Goal: Complete application form

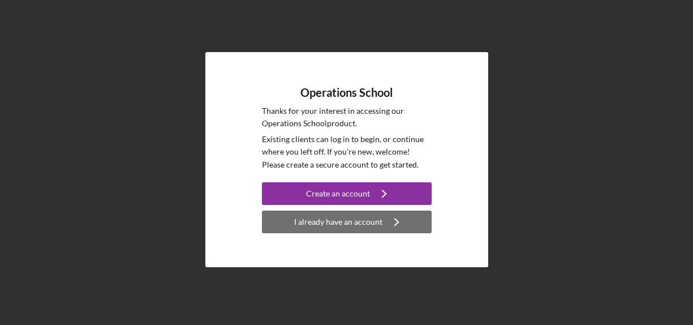
click at [336, 217] on div "I already have an account" at bounding box center [338, 221] width 88 height 23
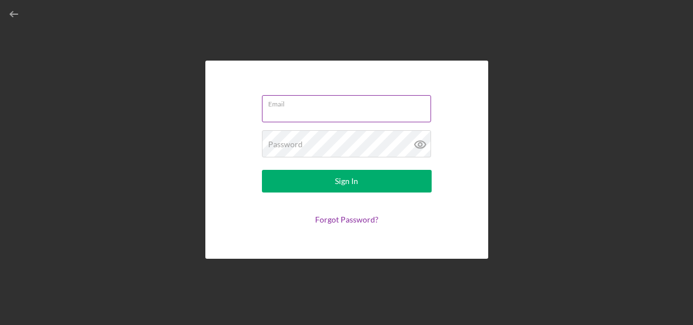
click at [304, 114] on input "Email" at bounding box center [346, 108] width 169 height 27
type input "[EMAIL_ADDRESS][DOMAIN_NAME]"
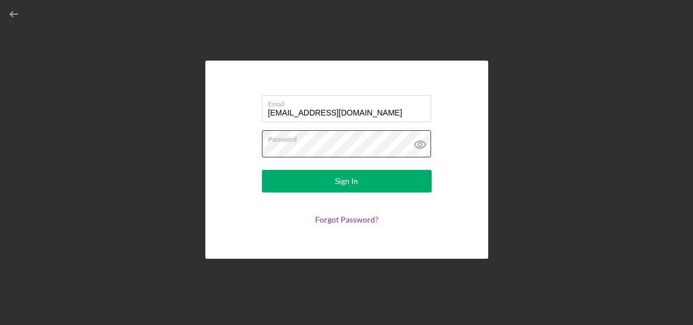
click at [262, 170] on button "Sign In" at bounding box center [347, 181] width 170 height 23
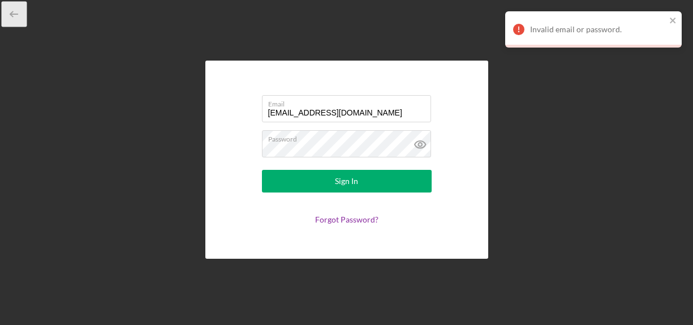
click at [11, 7] on icon "button" at bounding box center [14, 14] width 25 height 25
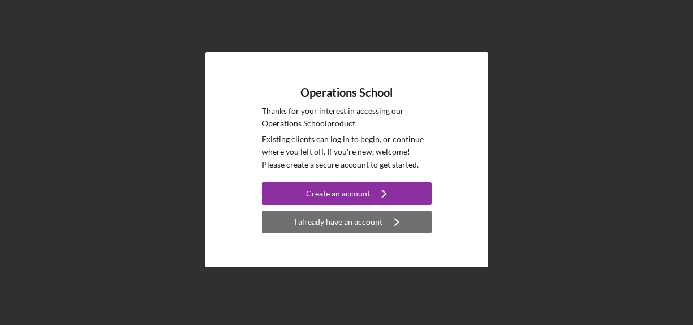
click at [355, 216] on div "I already have an account" at bounding box center [338, 221] width 88 height 23
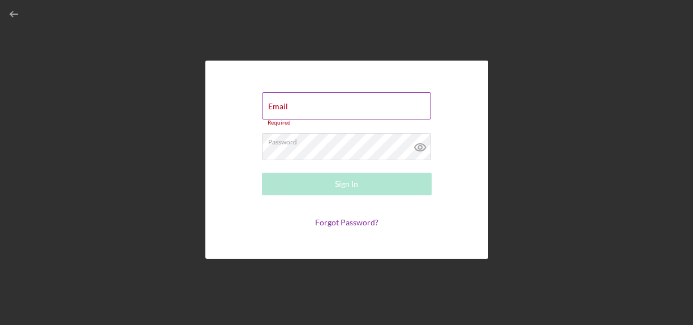
click at [356, 106] on input "Email" at bounding box center [346, 105] width 169 height 27
type input "[EMAIL_ADDRESS][DOMAIN_NAME]"
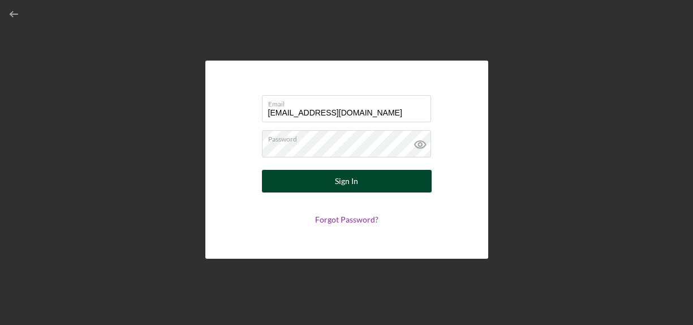
click at [348, 186] on div "Sign In" at bounding box center [346, 181] width 23 height 23
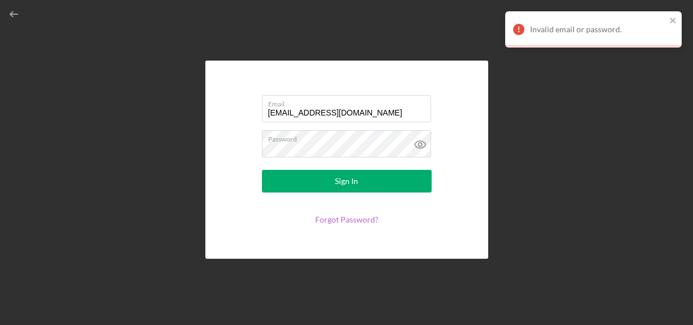
click at [353, 220] on link "Forgot Password?" at bounding box center [346, 219] width 63 height 10
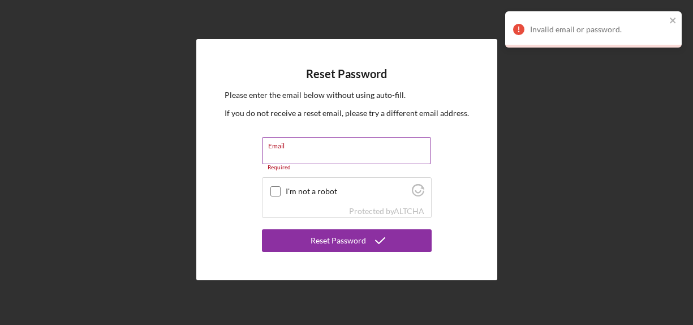
click at [315, 154] on div "Email Required" at bounding box center [347, 154] width 170 height 34
click at [340, 158] on input "Email" at bounding box center [346, 150] width 169 height 27
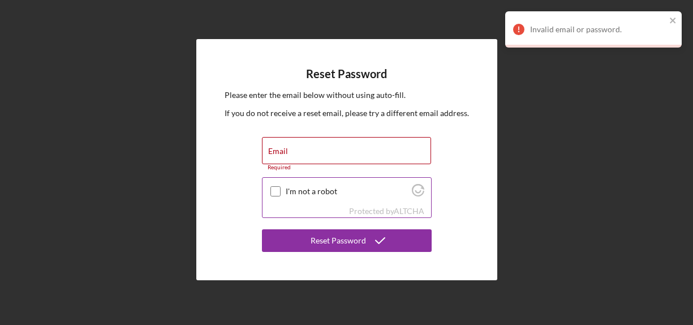
click at [269, 186] on div at bounding box center [276, 191] width 14 height 14
click at [277, 195] on input "I'm not a robot" at bounding box center [275, 191] width 10 height 10
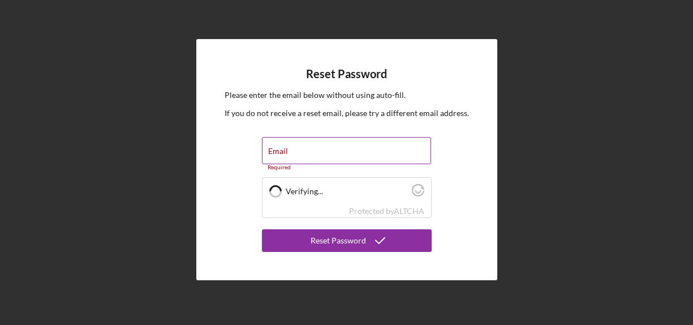
click at [279, 154] on label "Email" at bounding box center [278, 150] width 20 height 9
click at [279, 154] on input "Email" at bounding box center [346, 150] width 169 height 27
checkbox input "true"
click at [298, 152] on input "Email" at bounding box center [346, 150] width 169 height 27
type input "[EMAIL_ADDRESS][DOMAIN_NAME]"
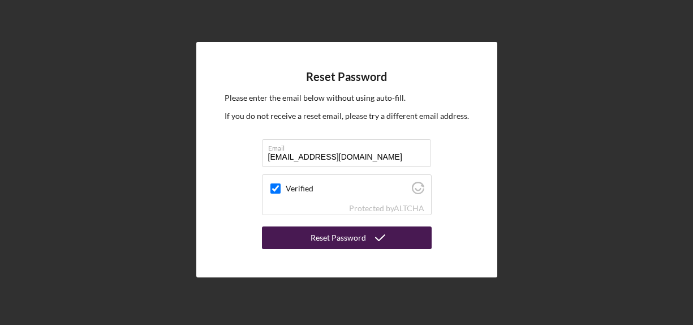
click at [317, 244] on div "Reset Password" at bounding box center [337, 237] width 55 height 23
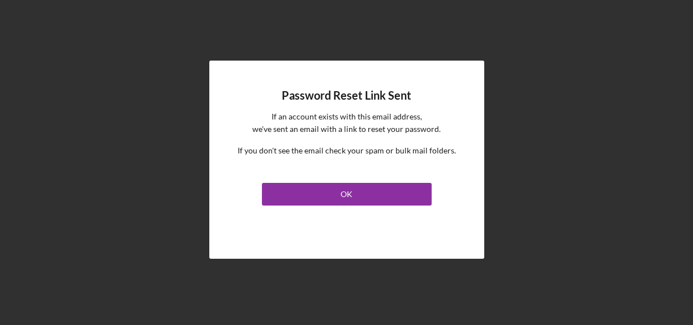
click at [316, 182] on link "OK" at bounding box center [347, 191] width 170 height 27
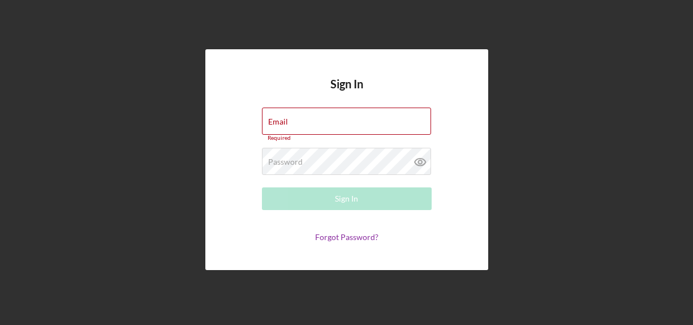
click at [16, 19] on div "Sign In Email Required Password Required Sign In Forgot Password?" at bounding box center [346, 159] width 681 height 319
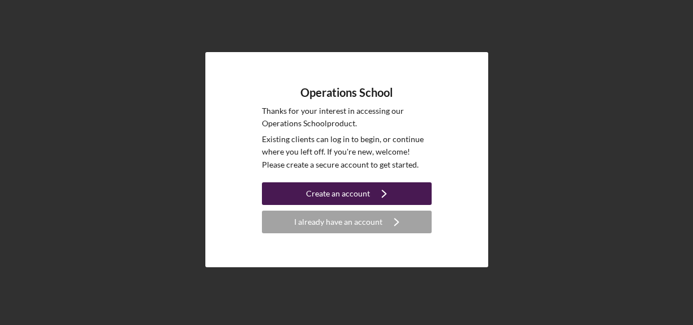
click at [306, 191] on button "Create an account Icon/Navigate" at bounding box center [347, 193] width 170 height 23
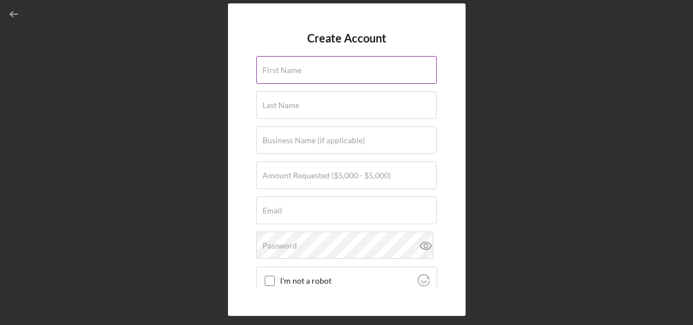
click at [301, 78] on input "First Name" at bounding box center [346, 69] width 180 height 27
type input "Tekeila"
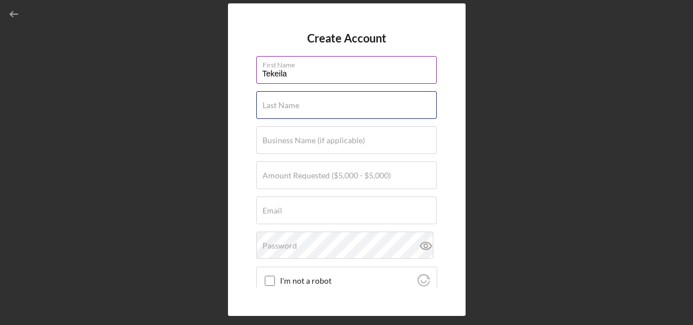
type input "[PERSON_NAME]"
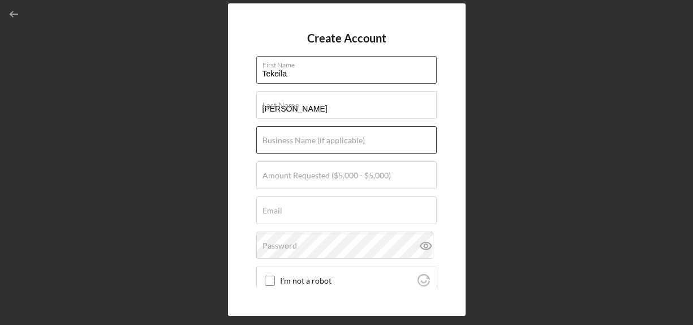
type input "HOME LINK CARE LLC"
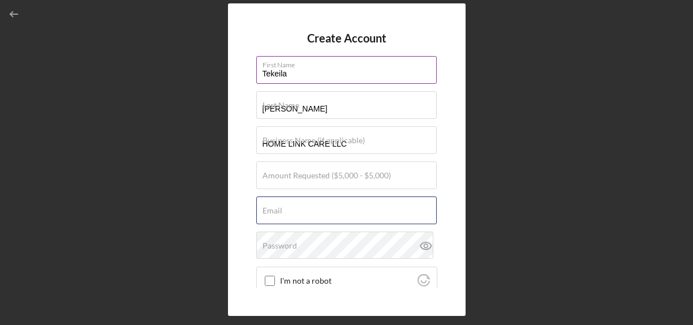
type input "[EMAIL_ADDRESS][DOMAIN_NAME]"
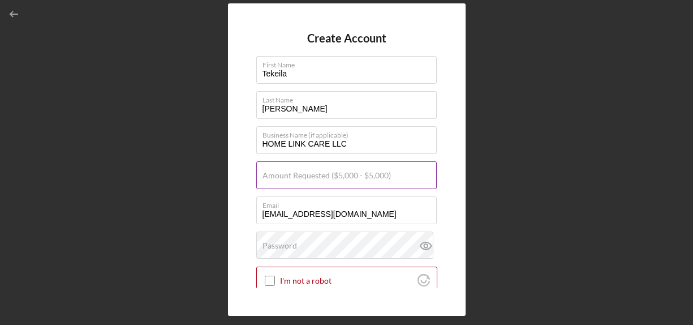
click at [309, 177] on label "Amount Requested ($5,000 - $5,000)" at bounding box center [326, 175] width 128 height 9
click at [309, 177] on input "Amount Requested ($5,000 - $5,000)" at bounding box center [346, 174] width 180 height 27
type input "$5,000"
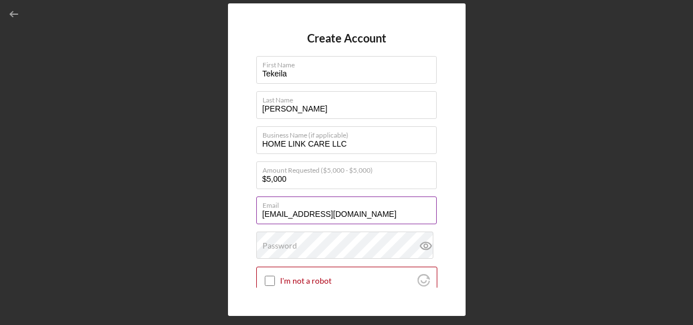
click at [314, 212] on input "[EMAIL_ADDRESS][DOMAIN_NAME]" at bounding box center [346, 209] width 180 height 27
type input "[EMAIL_ADDRESS][DOMAIN_NAME]"
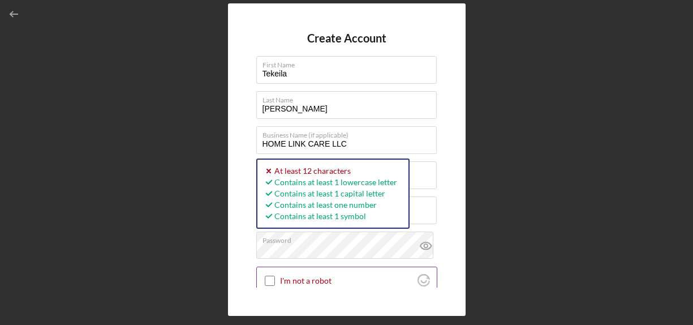
click at [270, 280] on input "I'm not a robot" at bounding box center [270, 280] width 10 height 10
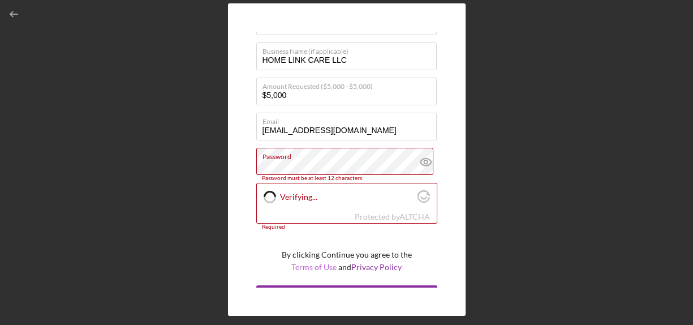
scroll to position [103, 0]
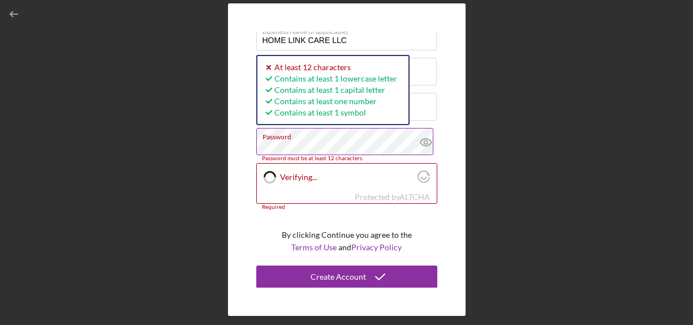
checkbox input "true"
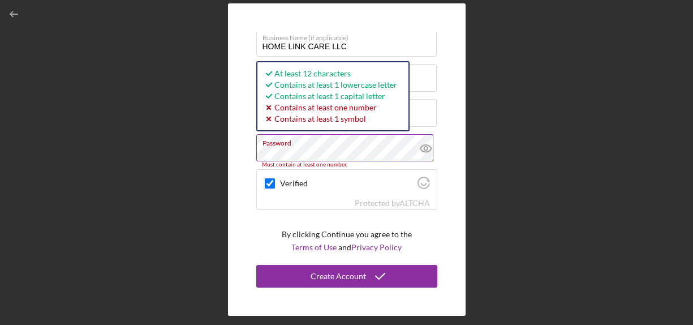
click at [422, 149] on icon at bounding box center [426, 148] width 28 height 28
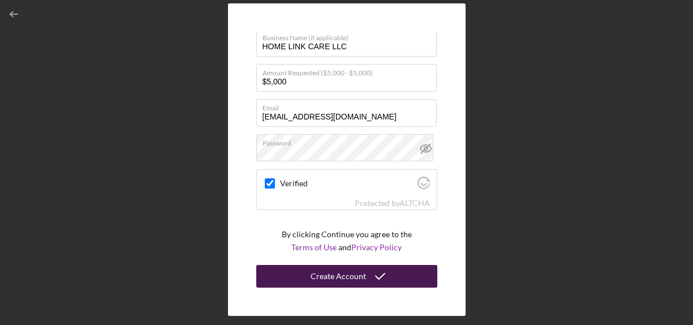
click at [325, 266] on div "Create Account" at bounding box center [337, 276] width 55 height 23
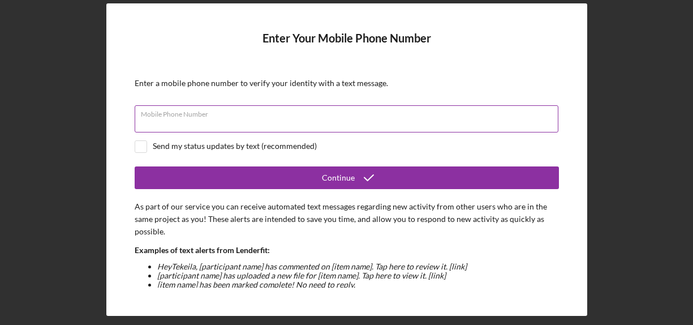
click at [286, 126] on input "Mobile Phone Number" at bounding box center [347, 118] width 424 height 27
type input "[PHONE_NUMBER]"
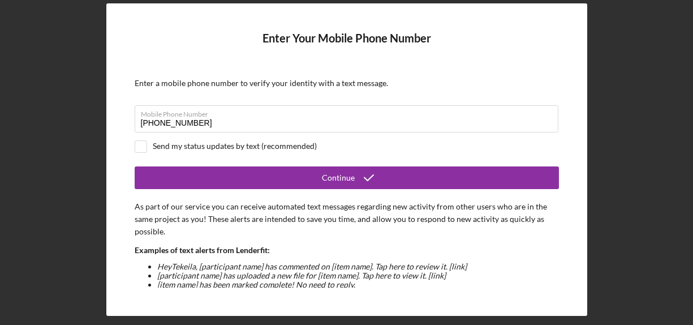
click at [163, 142] on div "Send my status updates by text (recommended)" at bounding box center [235, 145] width 164 height 9
checkbox input "true"
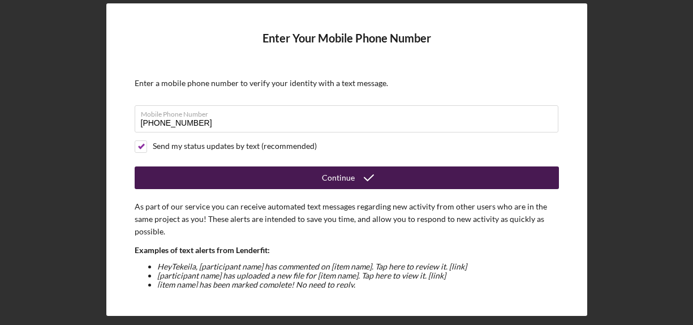
click at [184, 169] on button "Continue" at bounding box center [347, 177] width 424 height 23
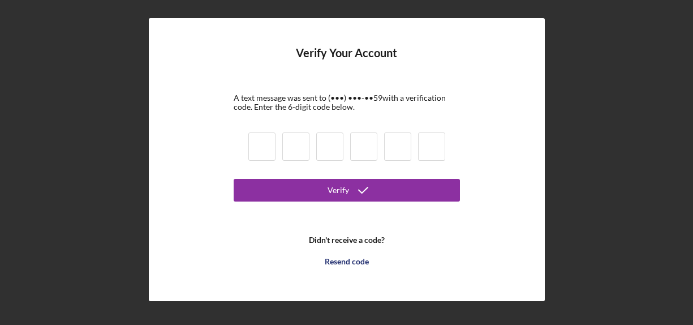
click at [267, 153] on input at bounding box center [261, 146] width 27 height 28
type input "5"
type input "2"
type input "6"
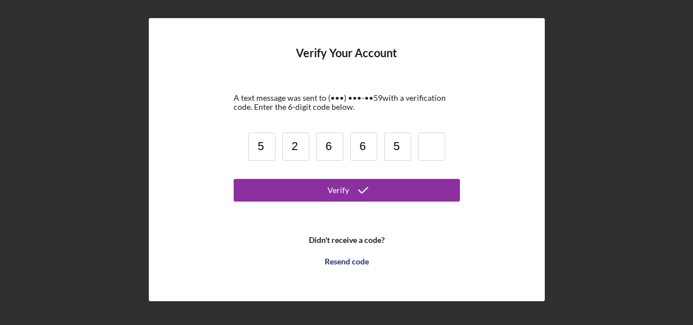
type input "5"
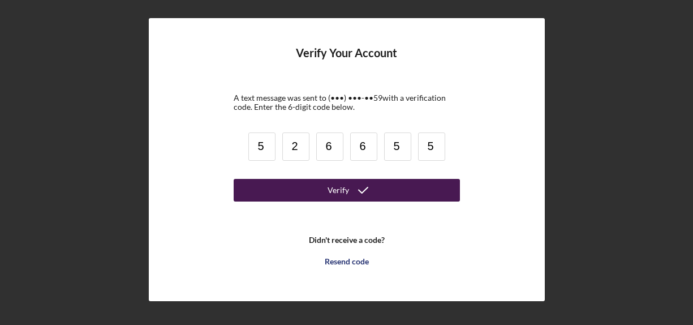
type input "5"
click at [340, 196] on div "Verify" at bounding box center [337, 190] width 21 height 23
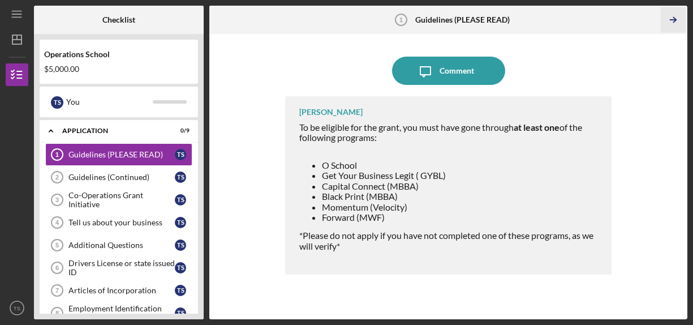
click at [678, 16] on icon "Icon/Table Pagination Arrow" at bounding box center [673, 19] width 25 height 25
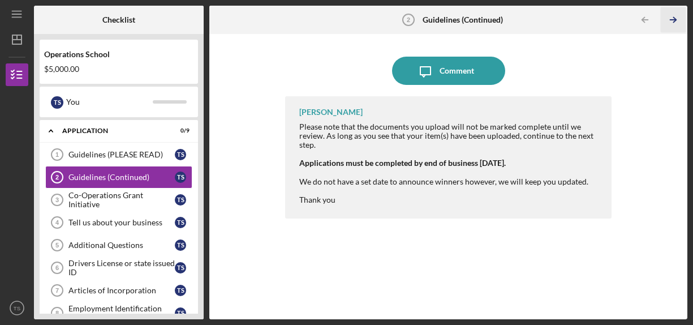
click at [676, 17] on icon "Icon/Table Pagination Arrow" at bounding box center [673, 19] width 25 height 25
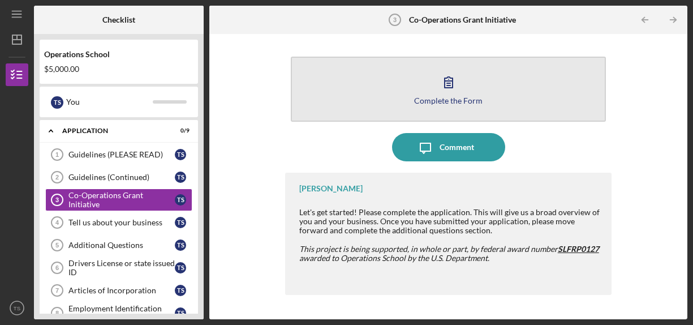
click at [439, 109] on button "Complete the Form Form" at bounding box center [449, 89] width 316 height 65
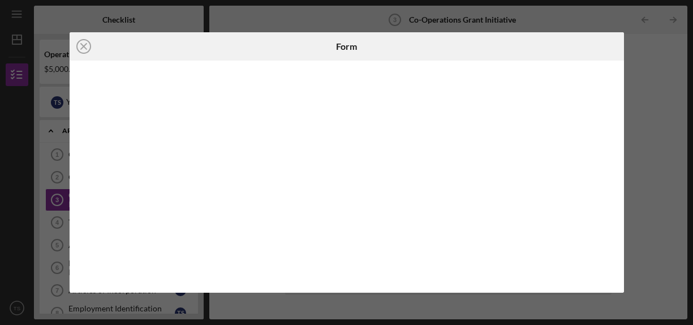
click at [637, 132] on div "Icon/Close Form" at bounding box center [346, 162] width 693 height 325
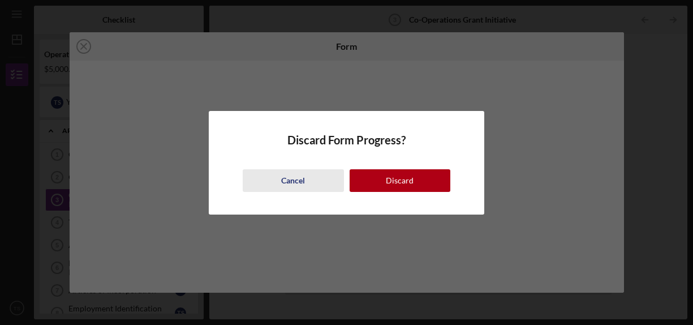
click at [287, 173] on div "Cancel" at bounding box center [293, 180] width 24 height 23
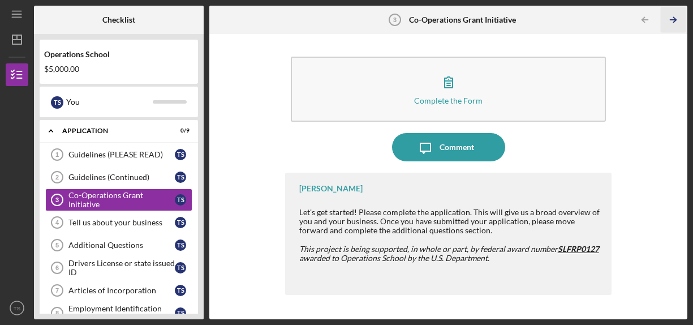
click at [673, 22] on polyline "button" at bounding box center [674, 20] width 3 height 5
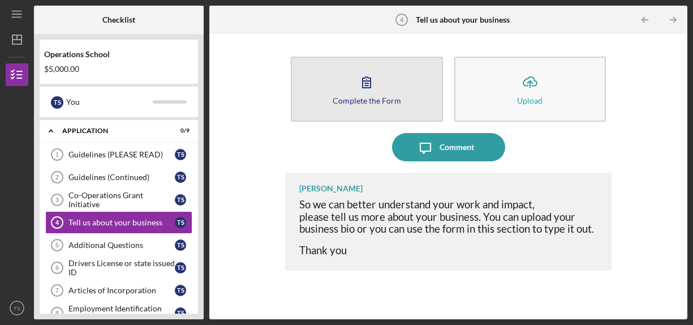
click at [369, 101] on div "Complete the Form" at bounding box center [367, 100] width 68 height 8
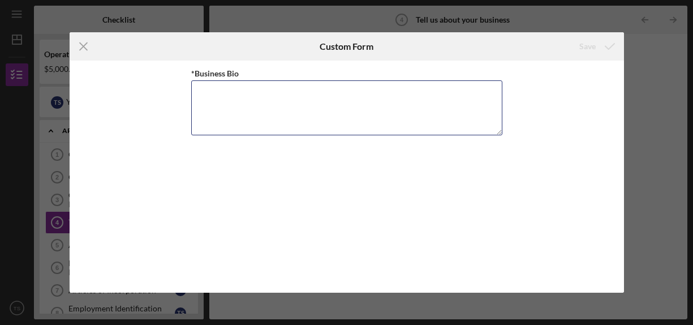
click at [369, 101] on textarea "*Business Bio" at bounding box center [346, 107] width 311 height 54
paste textarea "Home Link Care is a company I built to meet a critical need in our community: q…"
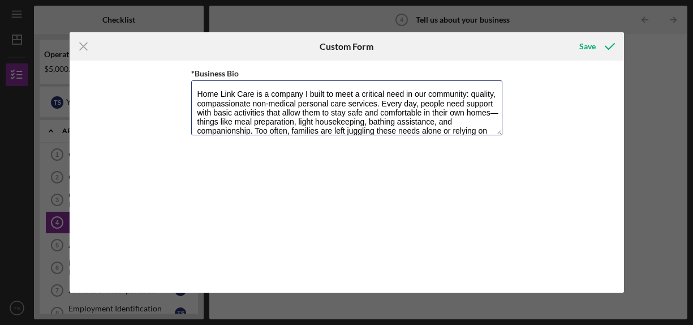
scroll to position [46, 0]
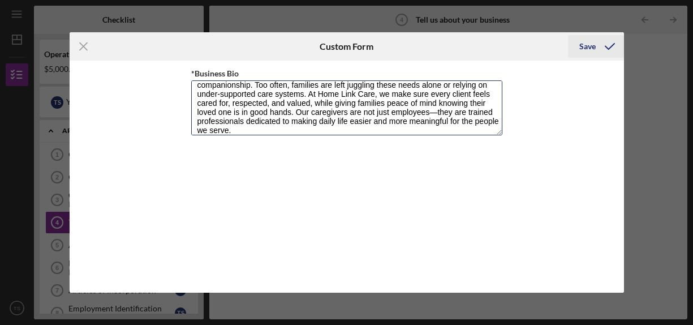
type textarea "Home Link Care is a company I built to meet a critical need in our community: q…"
click at [603, 48] on icon "submit" at bounding box center [610, 46] width 28 height 28
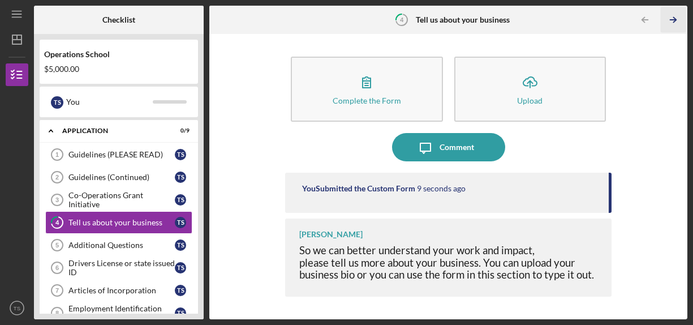
click at [676, 14] on icon "Icon/Table Pagination Arrow" at bounding box center [673, 19] width 25 height 25
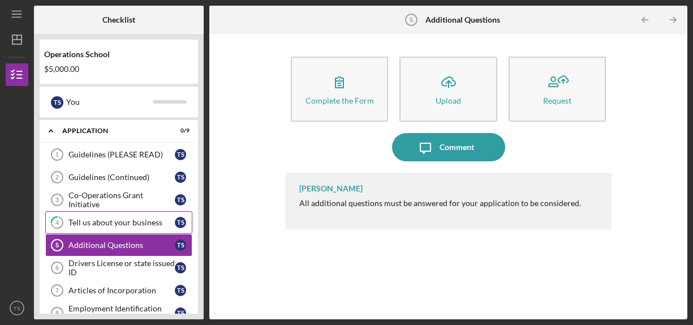
scroll to position [45, 0]
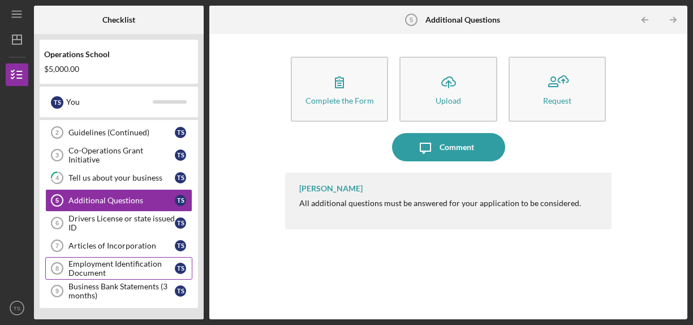
click at [104, 266] on div "Employment Identification Document" at bounding box center [121, 268] width 106 height 18
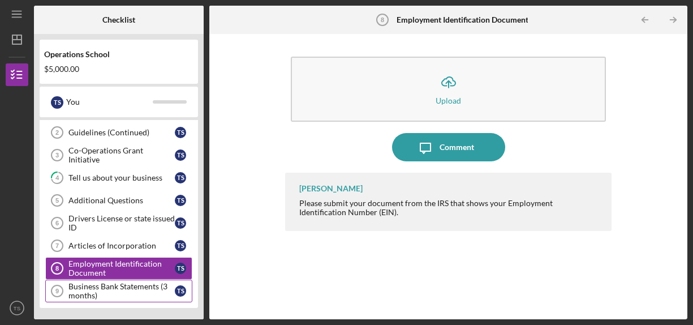
click at [113, 284] on div "Business Bank Statements (3 months)" at bounding box center [121, 291] width 106 height 18
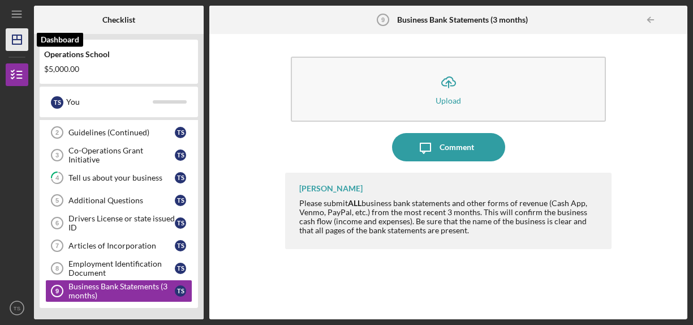
click at [15, 46] on icon "Icon/Dashboard" at bounding box center [17, 39] width 28 height 28
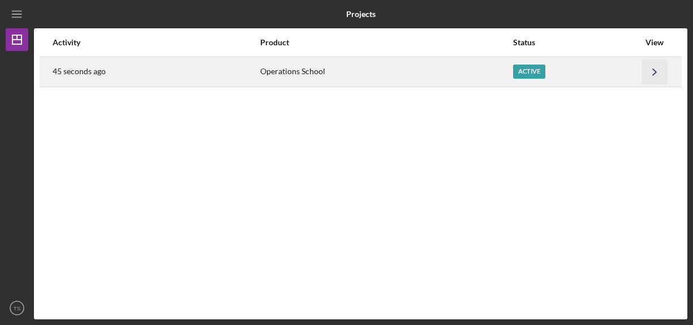
click at [644, 75] on icon "Icon/Navigate" at bounding box center [654, 71] width 25 height 25
